Goal: Task Accomplishment & Management: Complete application form

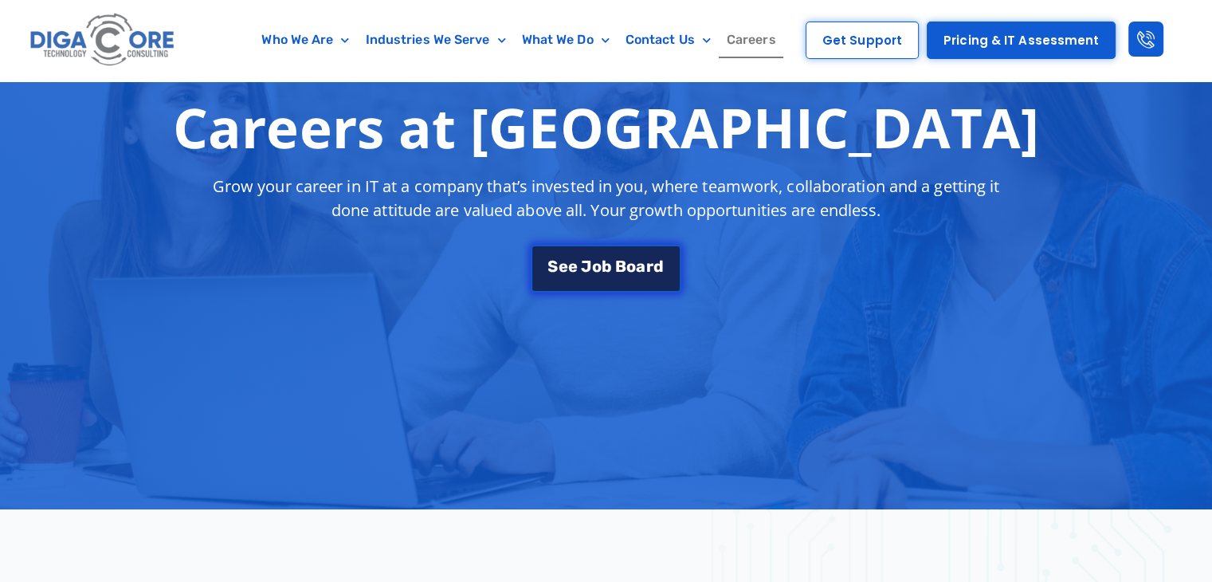
click at [637, 262] on span "a" at bounding box center [641, 266] width 10 height 16
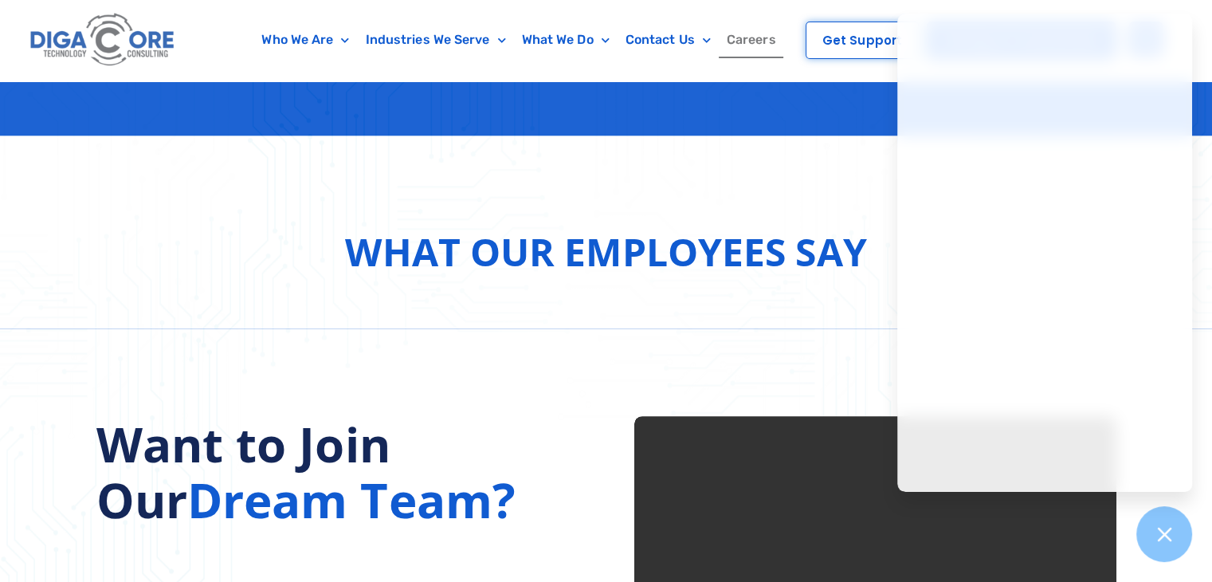
scroll to position [2788, 0]
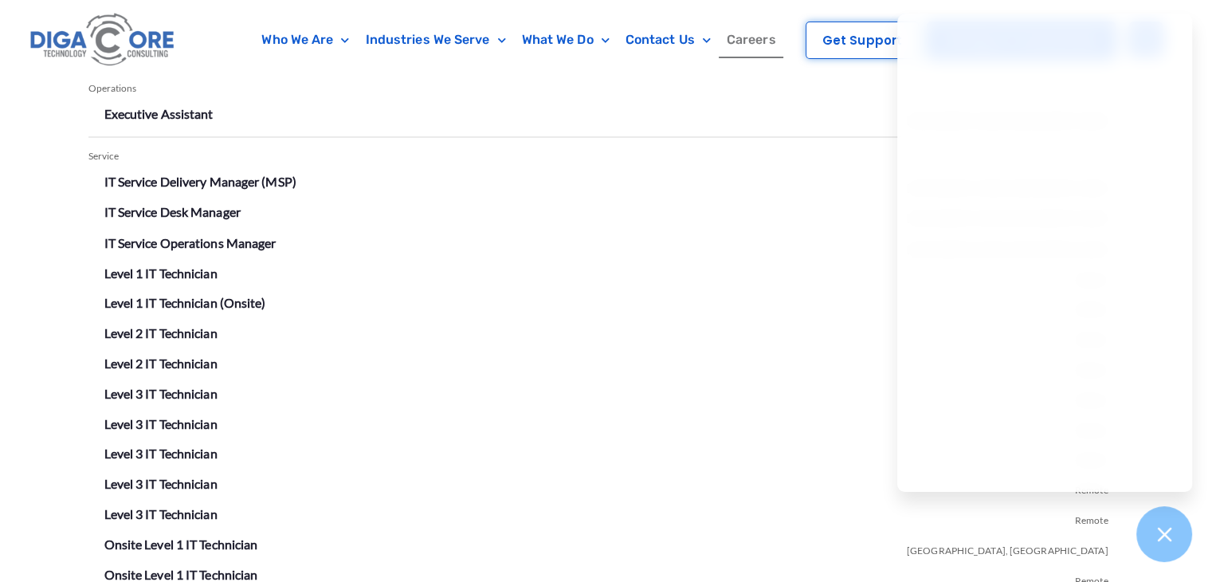
click at [59, 207] on div "Open Positions Operations Executive Assistant [GEOGRAPHIC_DATA], [GEOGRAPHIC_DA…" at bounding box center [606, 373] width 1212 height 742
click at [185, 269] on link "Level 1 IT Technician" at bounding box center [160, 272] width 113 height 15
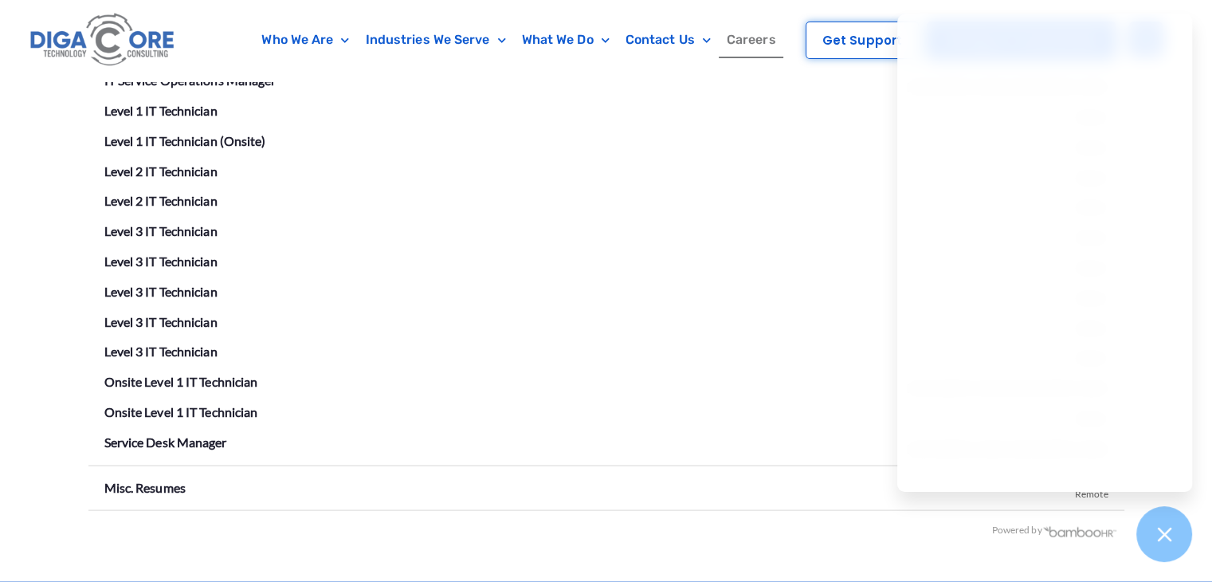
scroll to position [2952, 0]
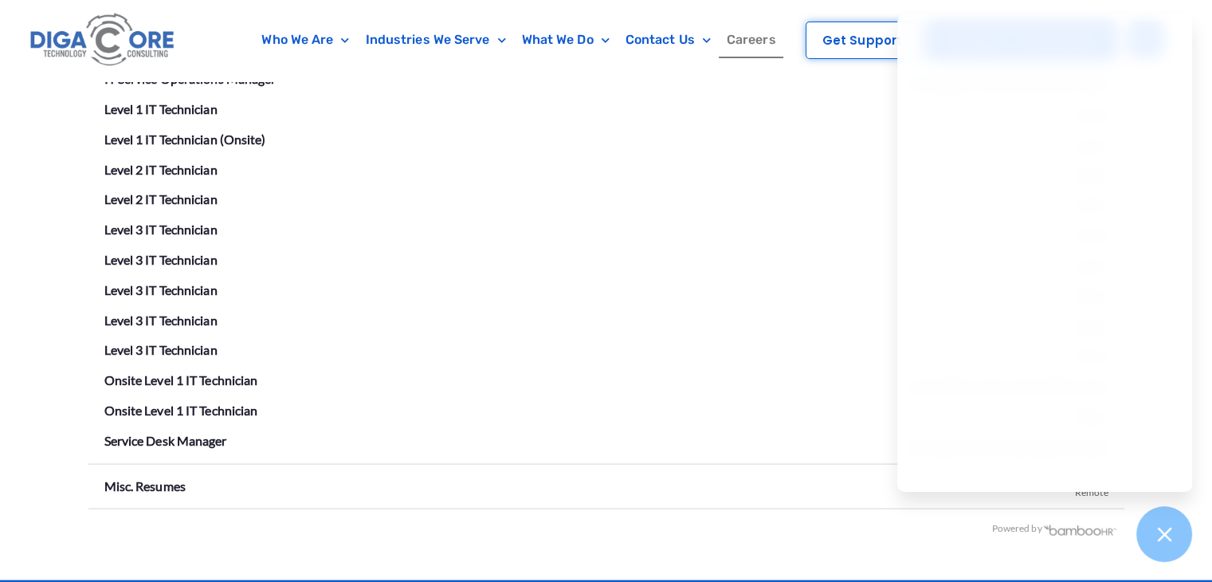
click at [376, 552] on div "Open Positions Operations Executive Assistant [GEOGRAPHIC_DATA], [GEOGRAPHIC_DA…" at bounding box center [606, 208] width 1036 height 742
click at [536, 524] on div "Powered by" at bounding box center [602, 527] width 1029 height 23
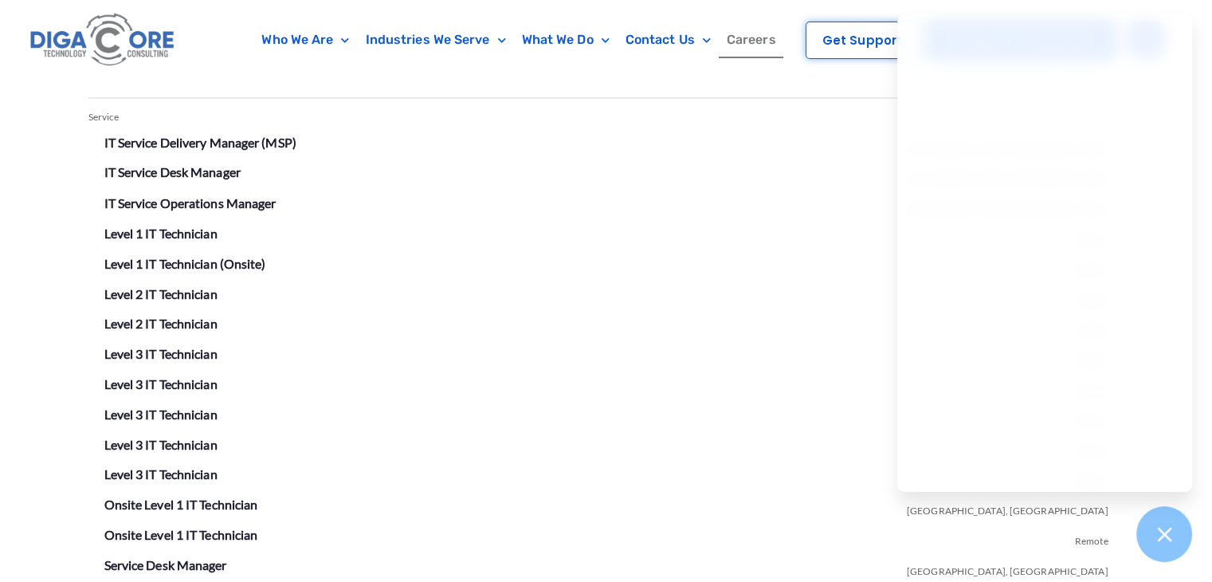
scroll to position [2829, 0]
